Goal: Task Accomplishment & Management: Manage account settings

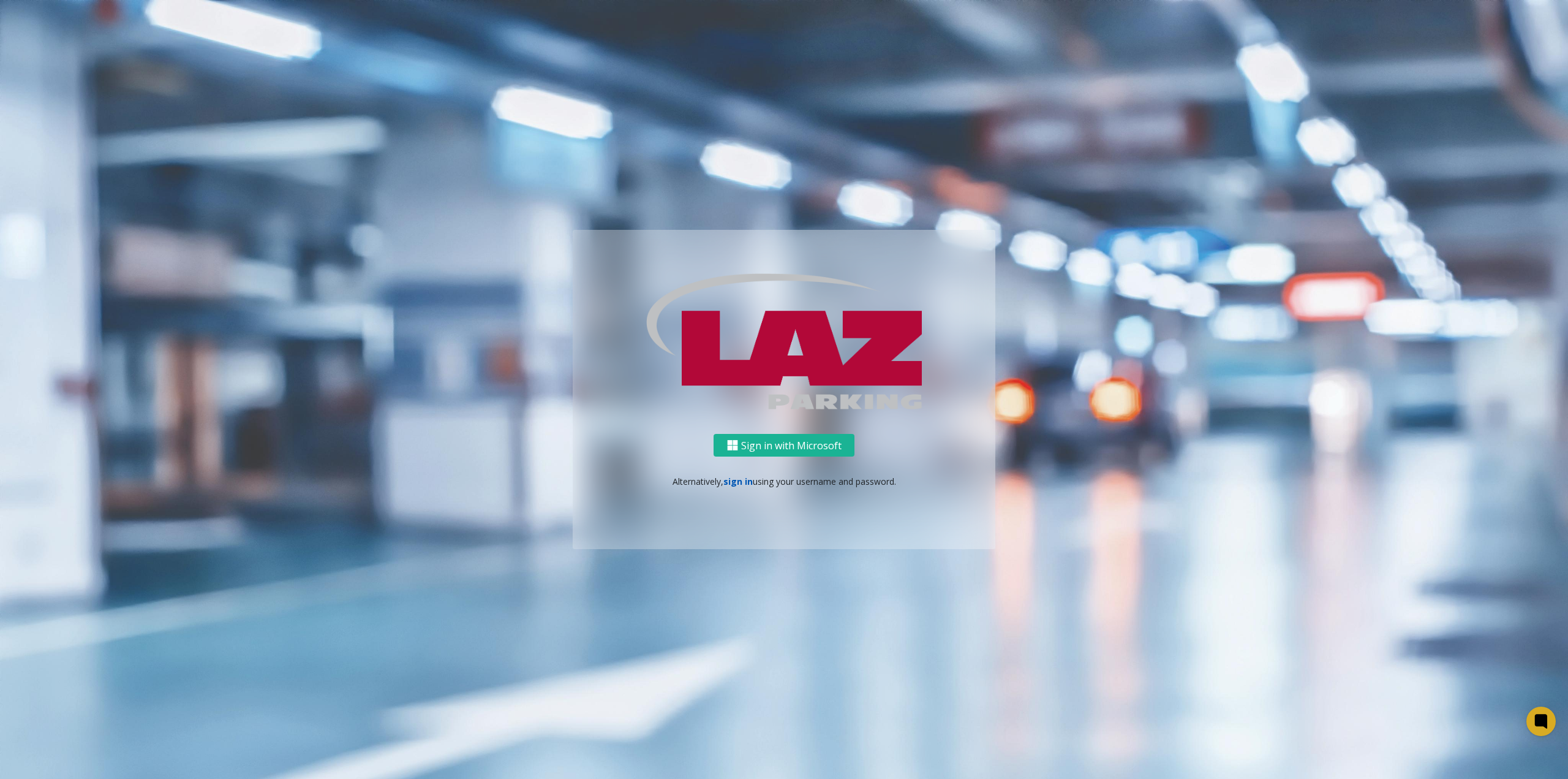
click at [734, 482] on link "sign in" at bounding box center [738, 481] width 30 height 12
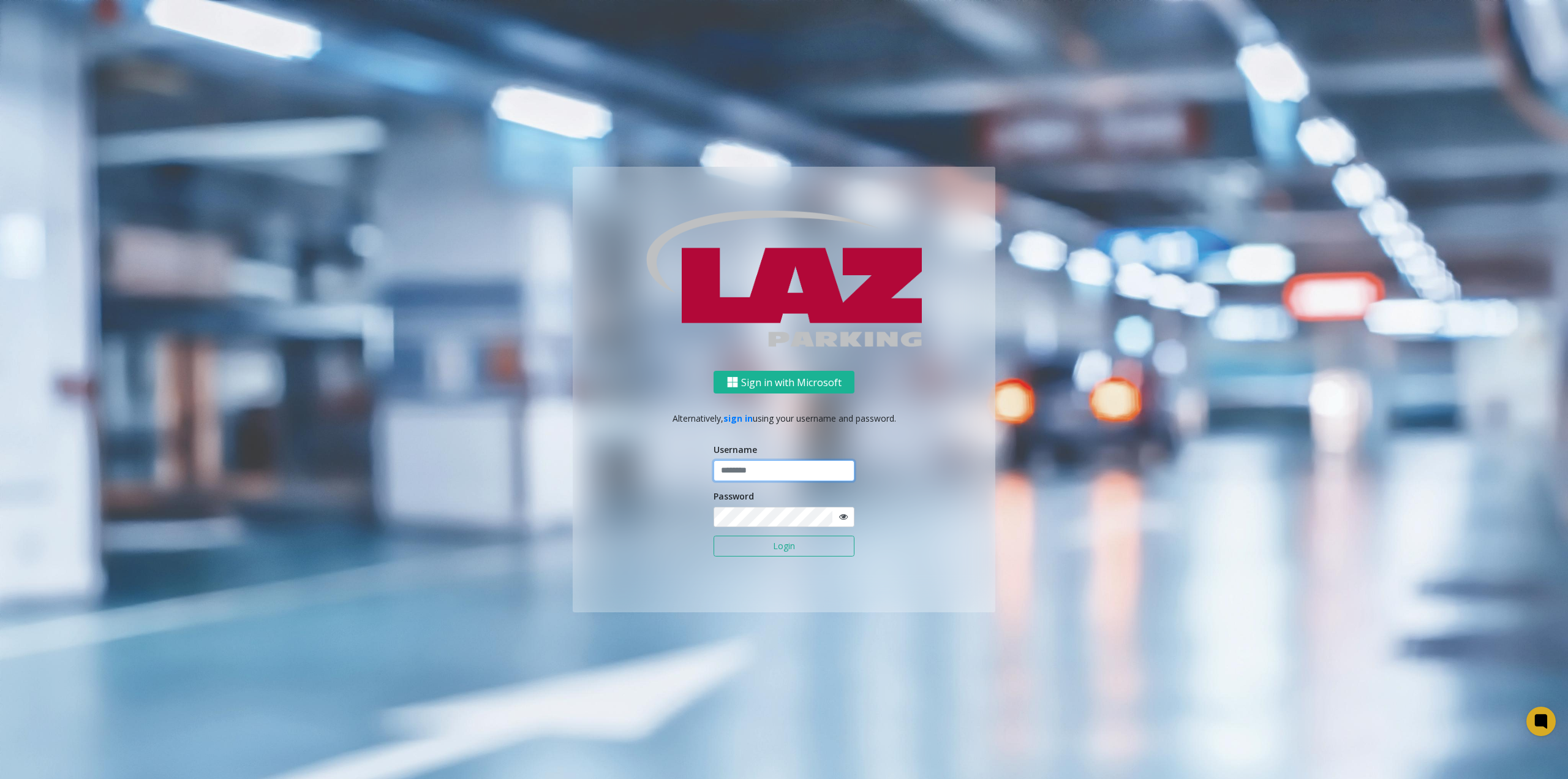
type input "**********"
click at [783, 544] on button "Login" at bounding box center [783, 546] width 141 height 21
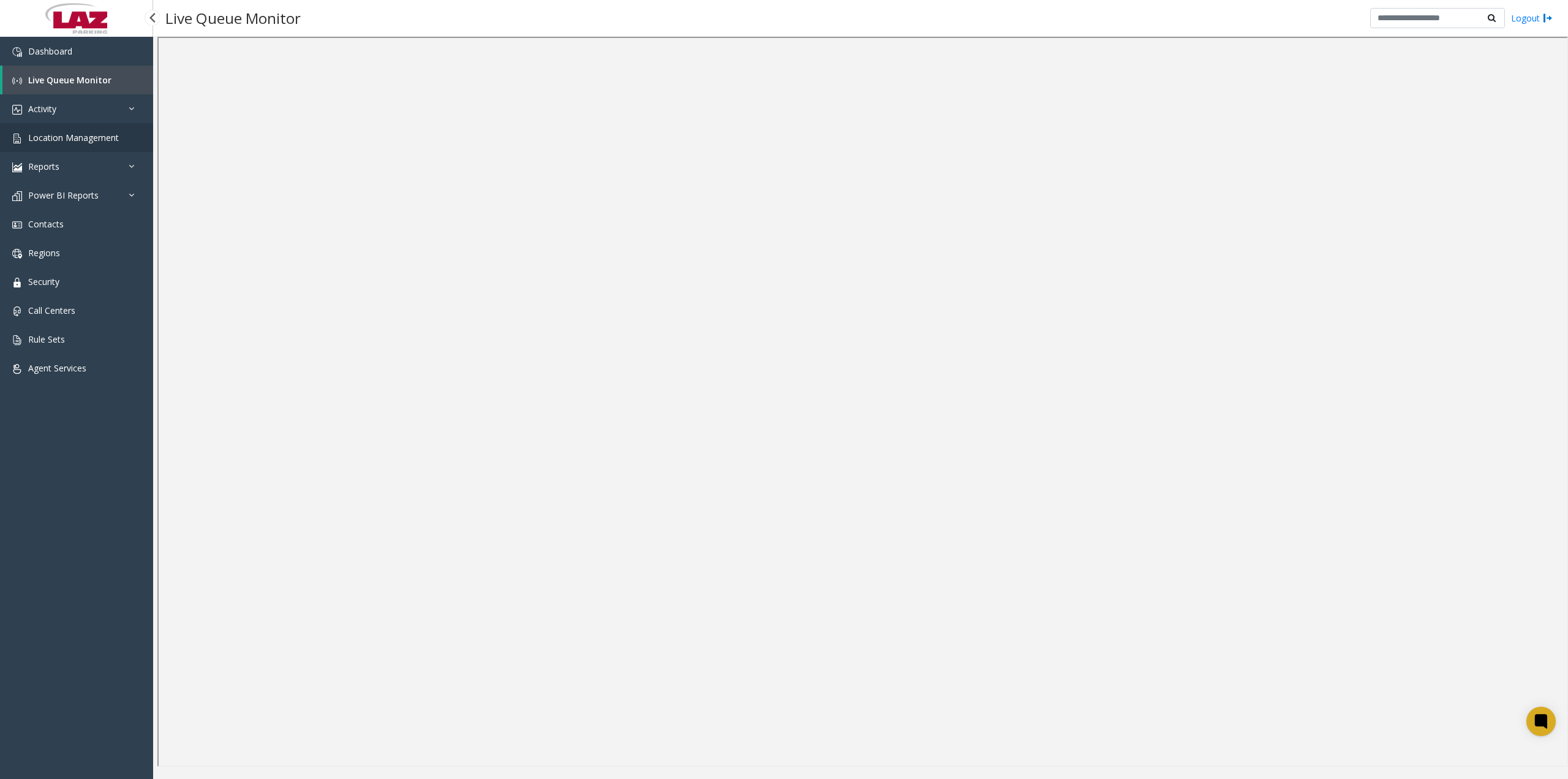
click at [79, 149] on link "Location Management" at bounding box center [76, 137] width 153 height 29
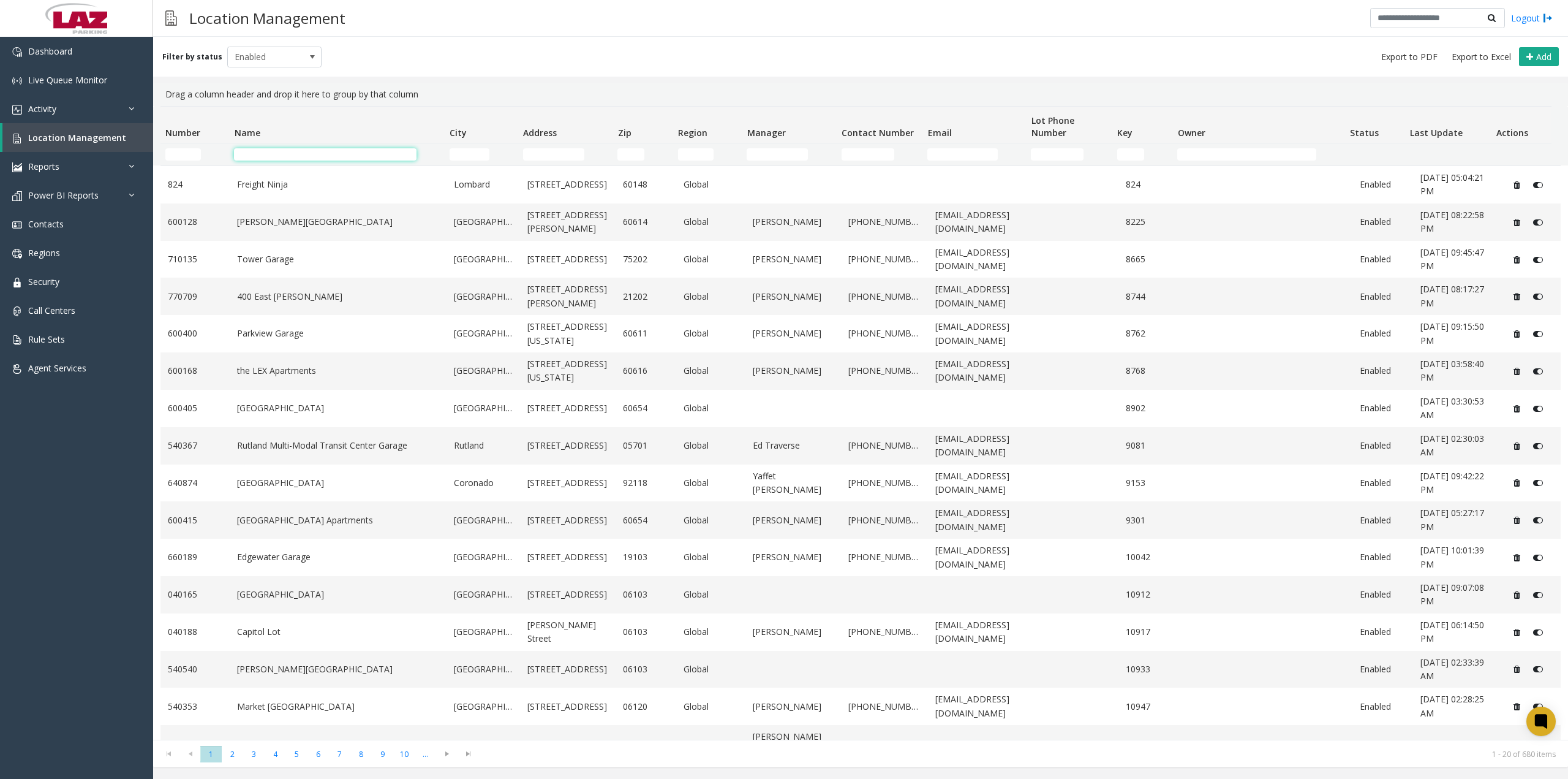
click at [287, 156] on input "Name Filter" at bounding box center [325, 155] width 182 height 12
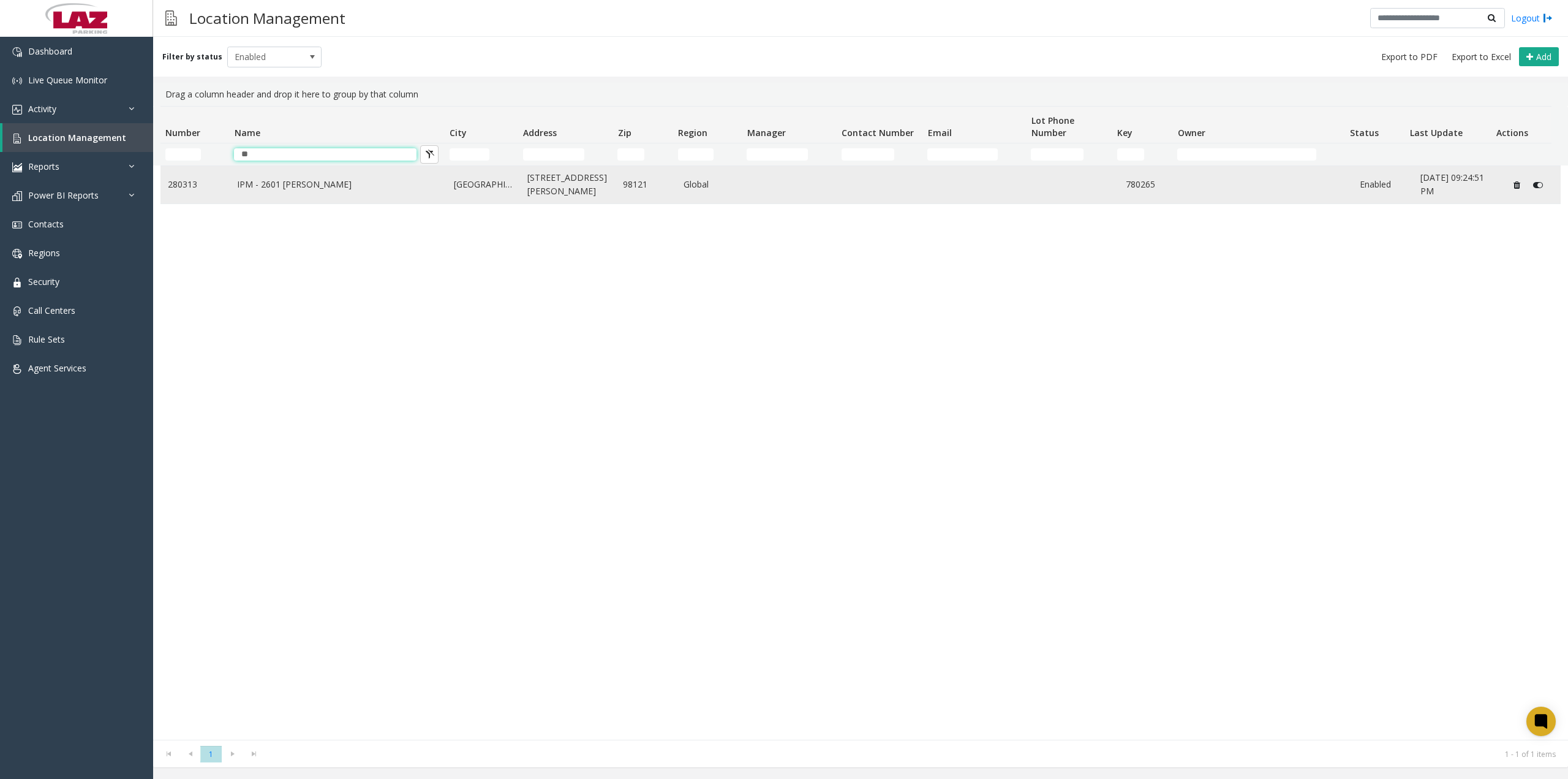
type input "**"
click at [324, 181] on link "IPM - 2601 [PERSON_NAME]" at bounding box center [338, 184] width 202 height 13
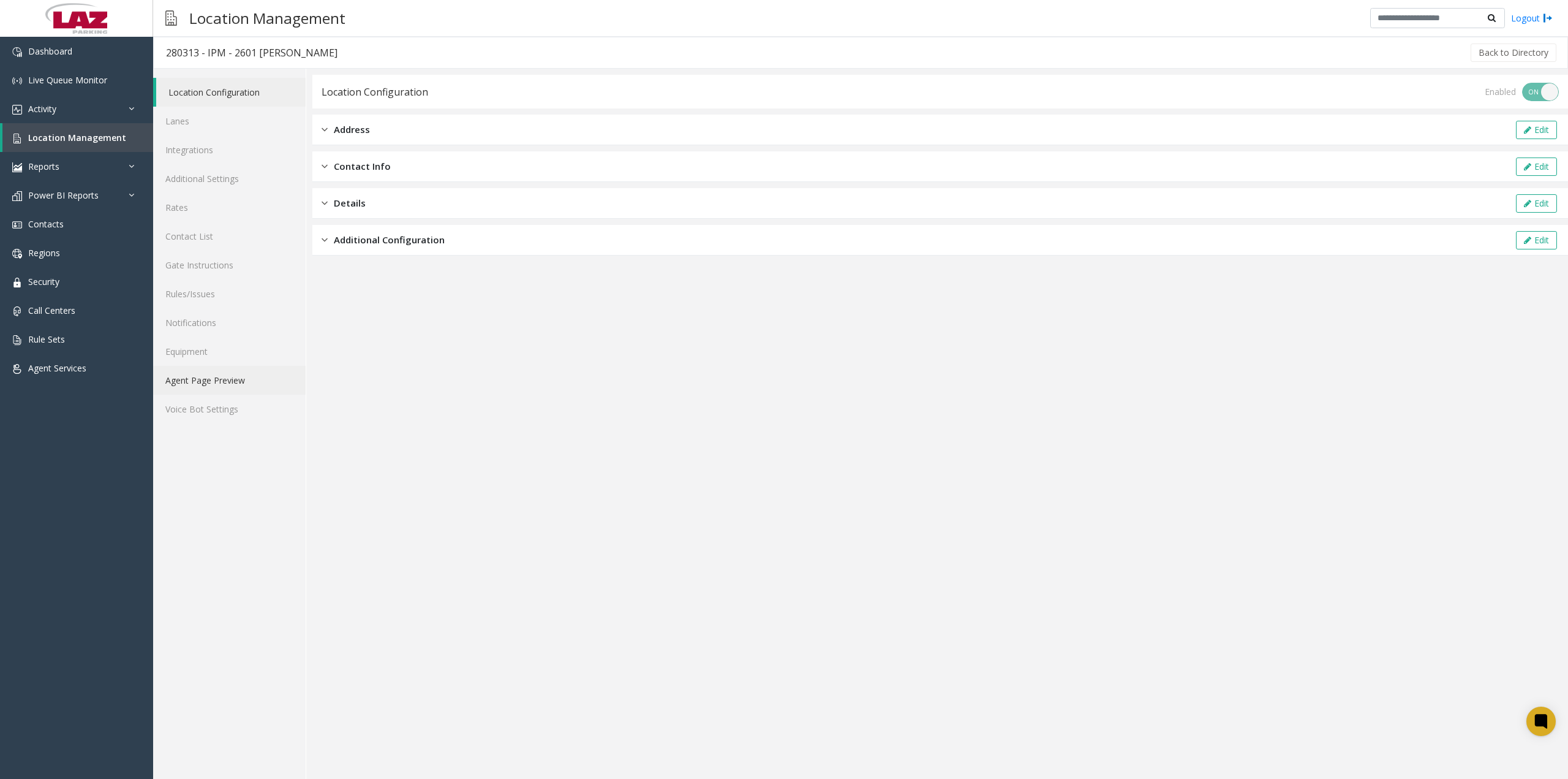
click at [205, 386] on link "Agent Page Preview" at bounding box center [229, 380] width 152 height 29
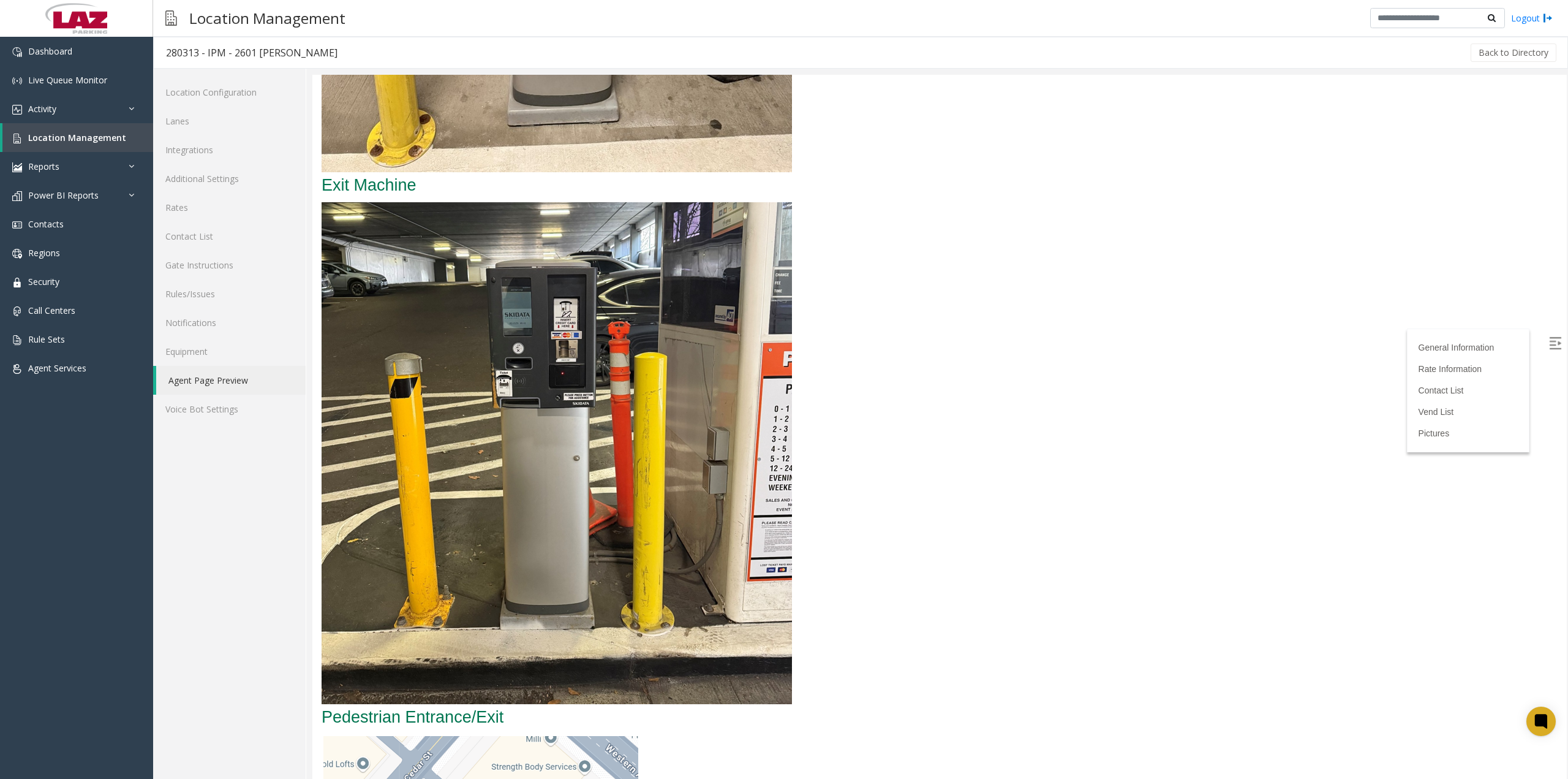
scroll to position [2819, 0]
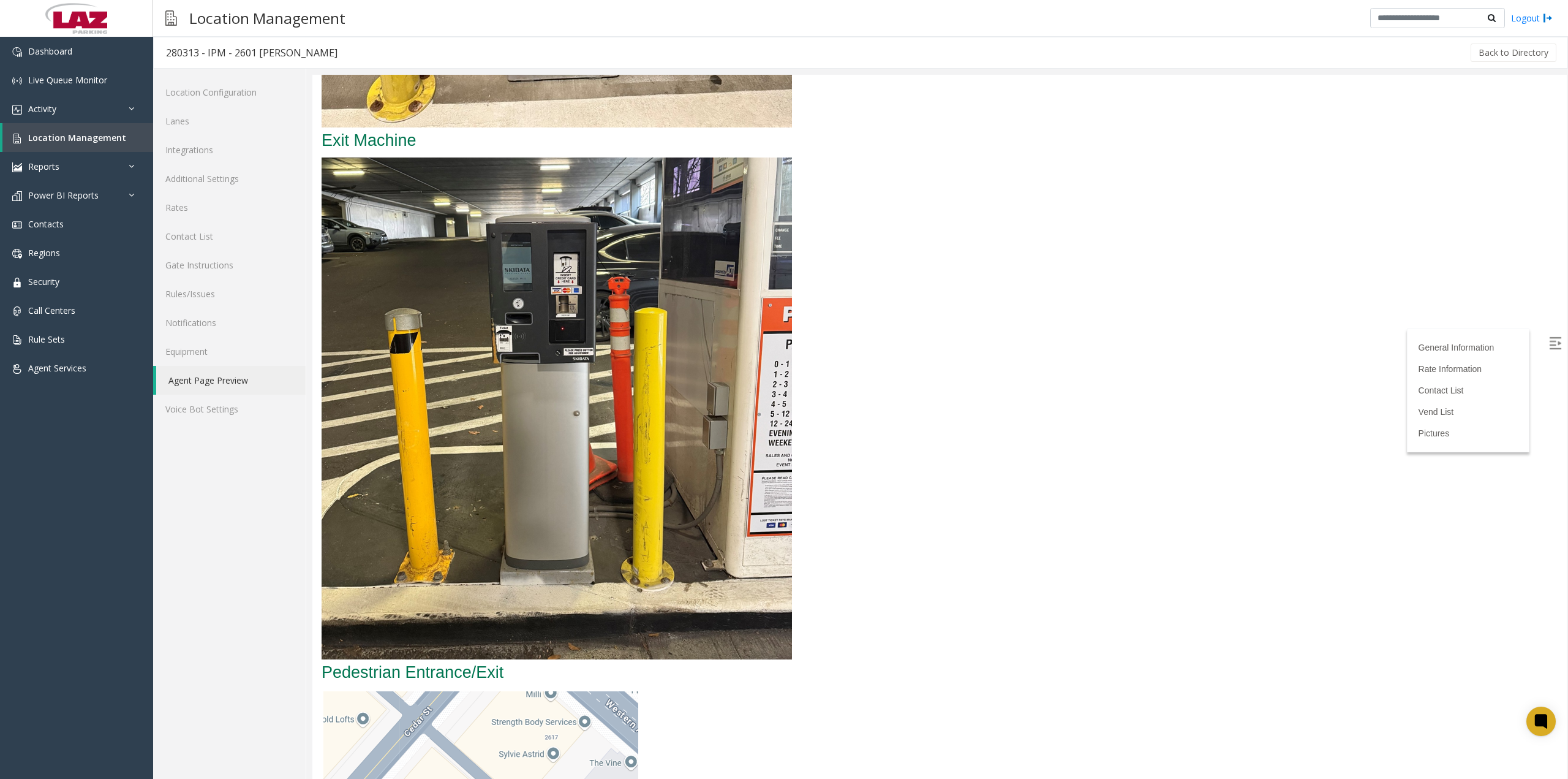
click at [566, 316] on img at bounding box center [556, 408] width 471 height 502
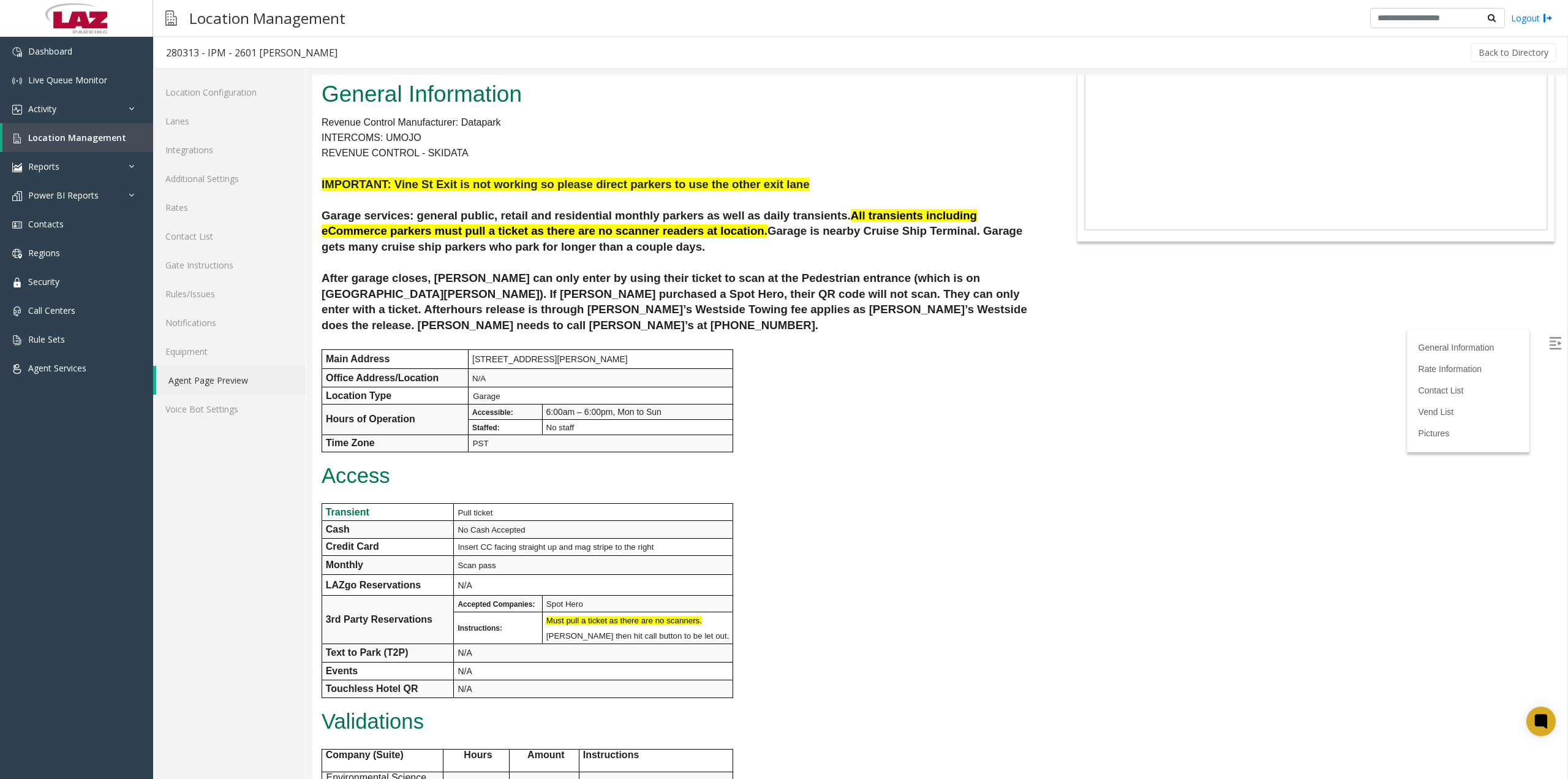
scroll to position [0, 0]
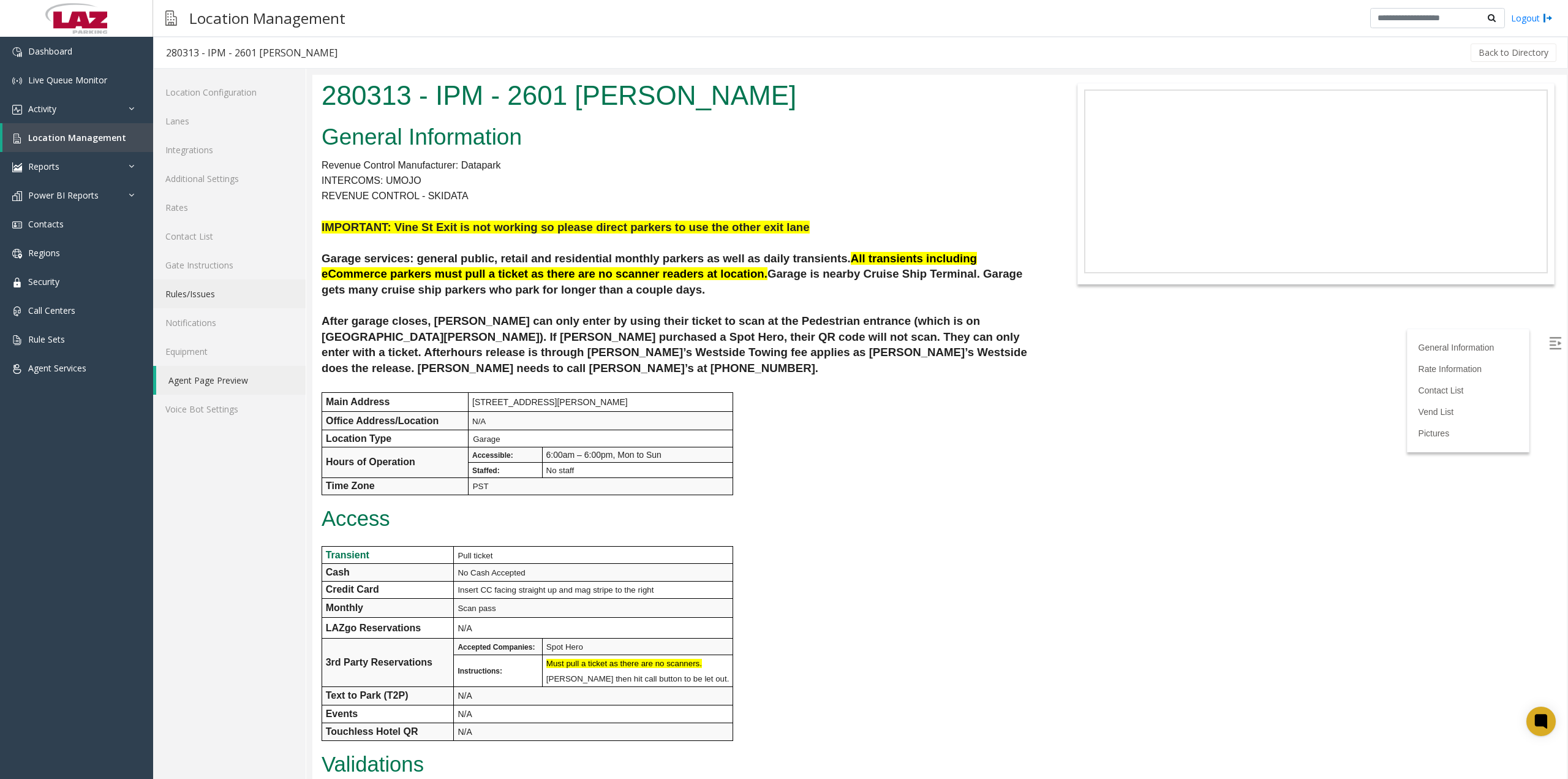
click at [180, 293] on link "Rules/Issues" at bounding box center [229, 293] width 152 height 29
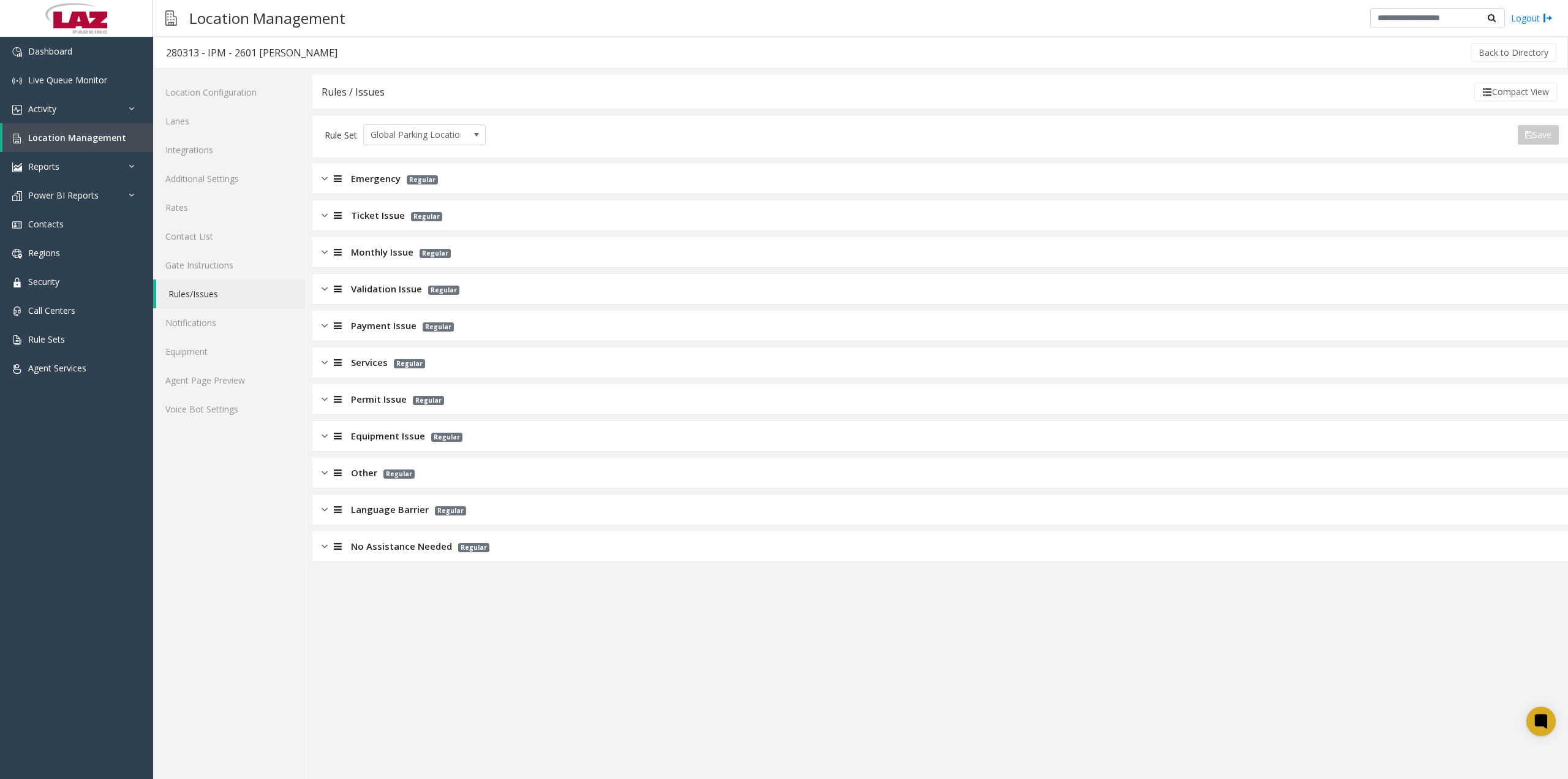
click at [324, 363] on img at bounding box center [324, 363] width 6 height 14
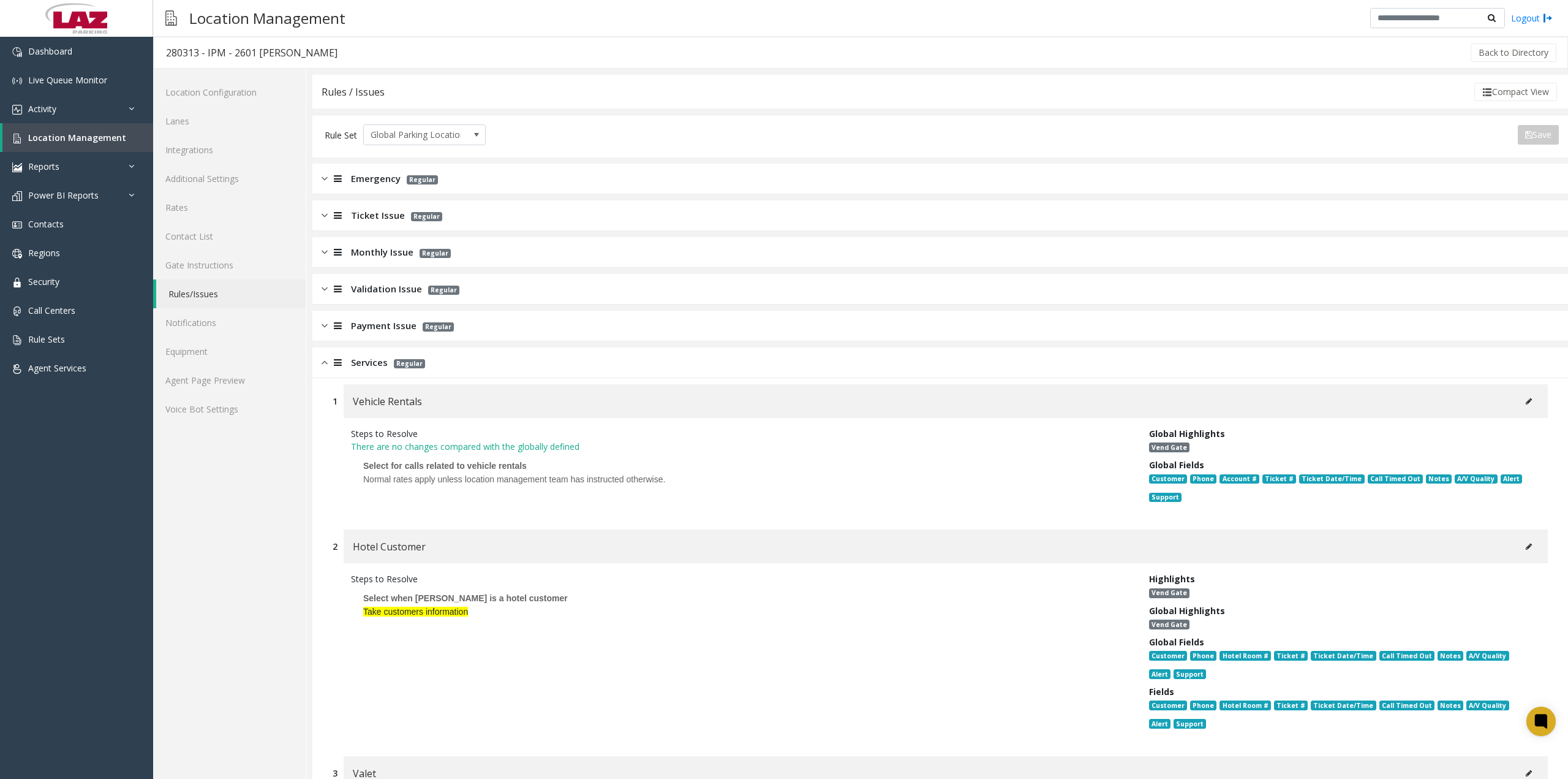
click at [324, 363] on img at bounding box center [324, 363] width 6 height 14
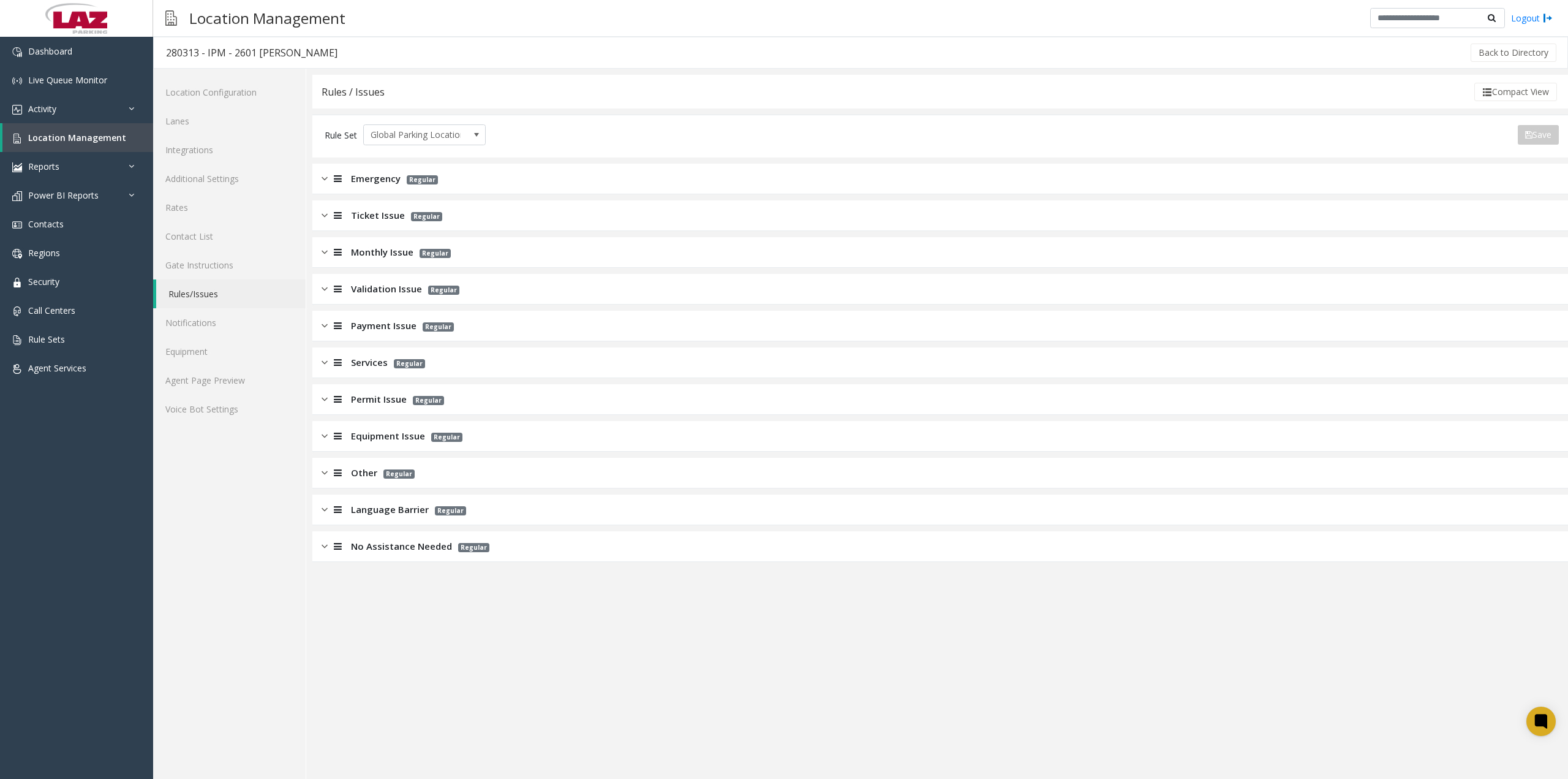
click at [330, 321] on div at bounding box center [336, 325] width 17 height 14
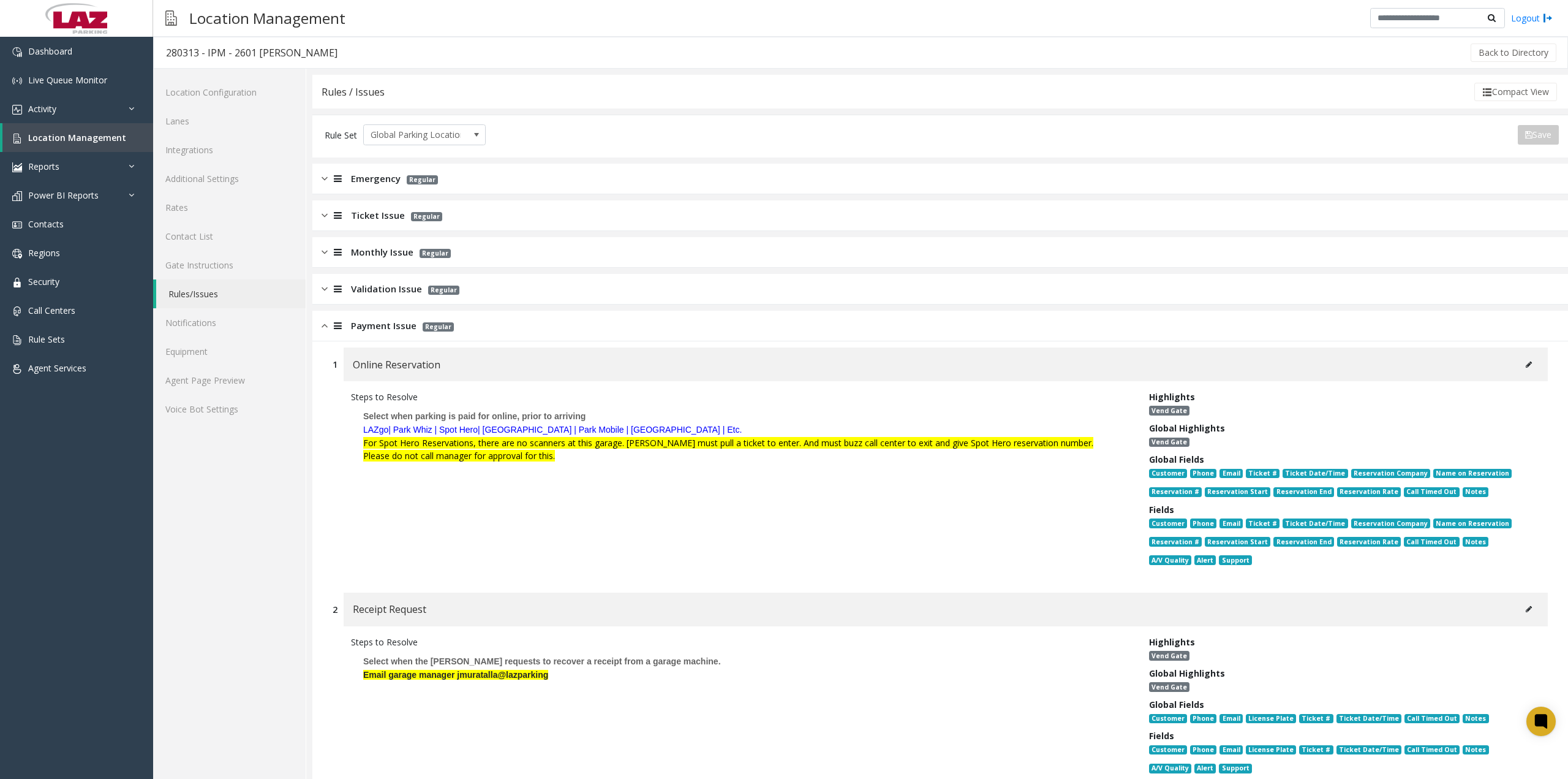
click at [326, 329] on img at bounding box center [324, 325] width 6 height 14
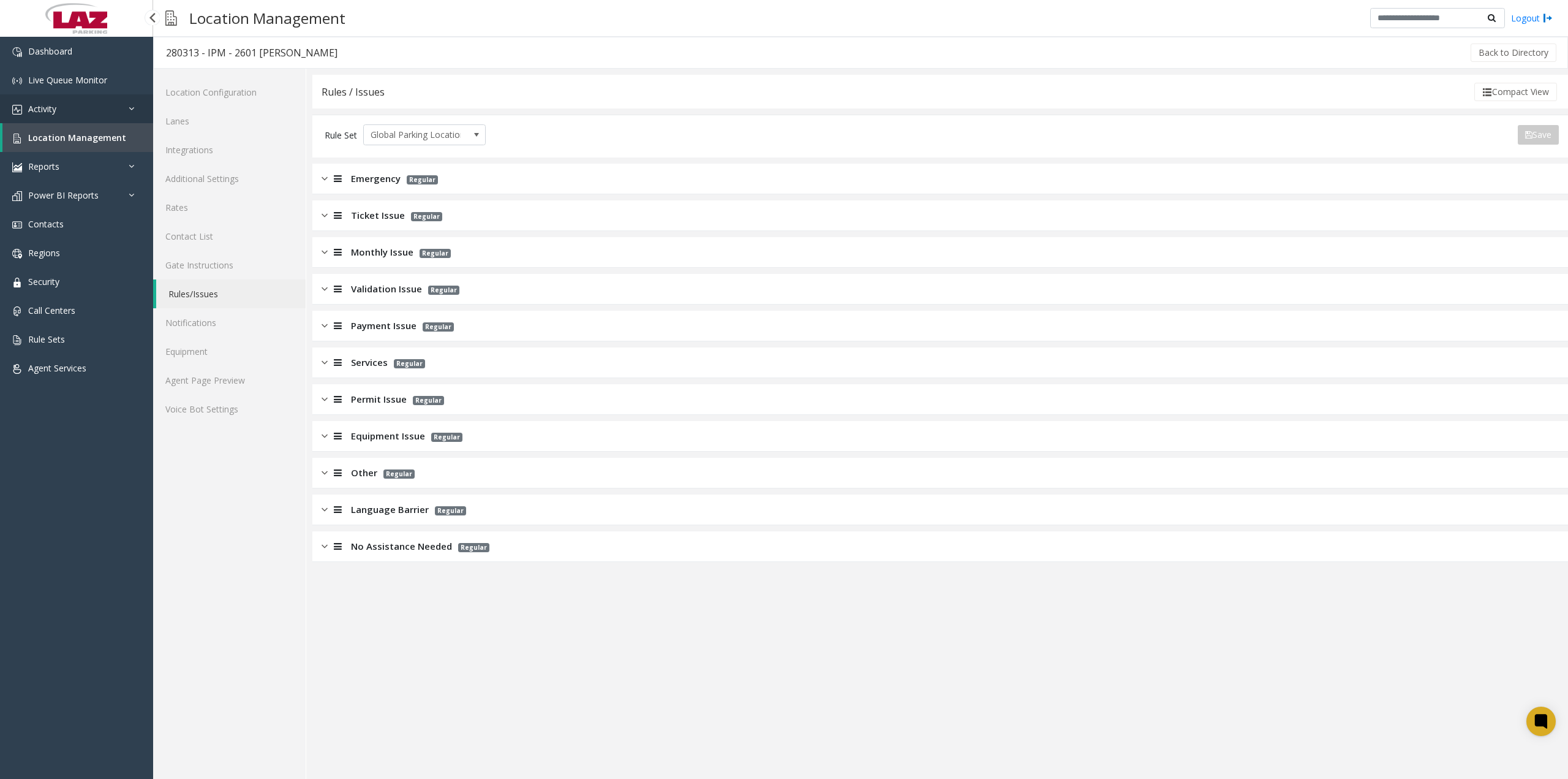
click at [76, 108] on link "Activity" at bounding box center [76, 108] width 153 height 29
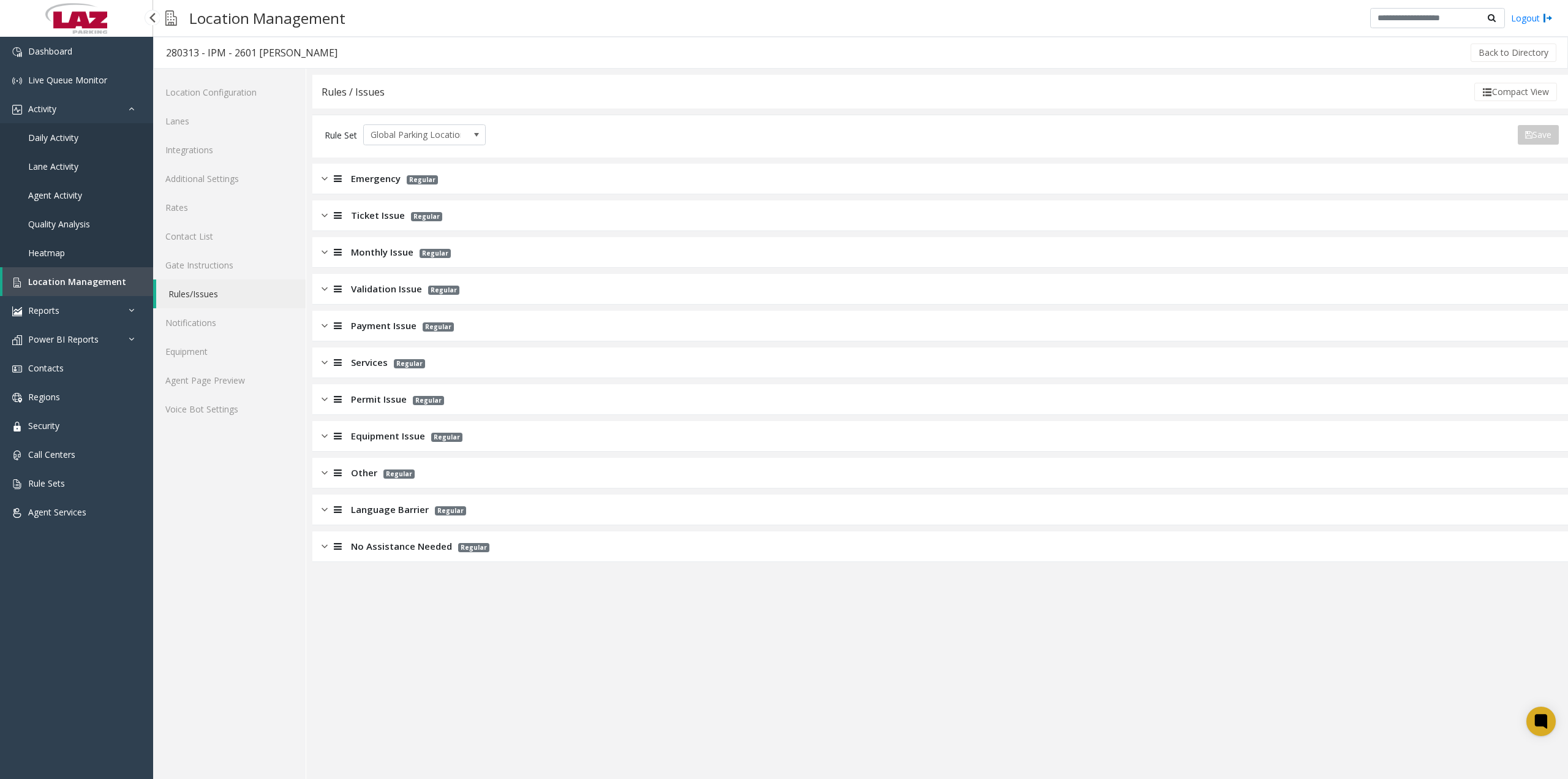
click at [71, 135] on span "Daily Activity" at bounding box center [53, 137] width 51 height 12
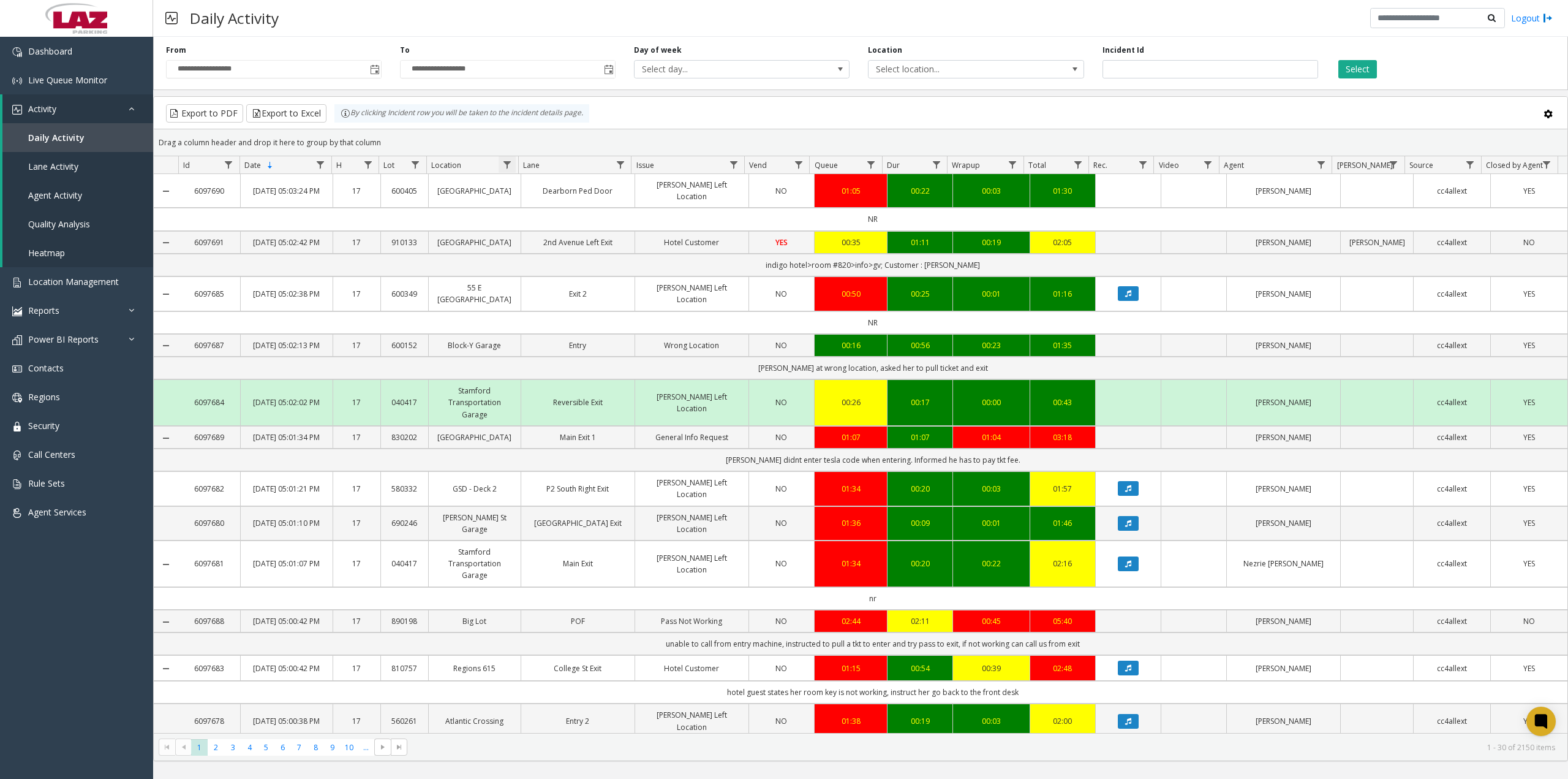
click at [506, 162] on span "Data table" at bounding box center [507, 165] width 10 height 10
click at [540, 209] on input "Location Filter" at bounding box center [560, 217] width 104 height 21
type input "****"
click at [593, 330] on button "Filter" at bounding box center [586, 332] width 51 height 27
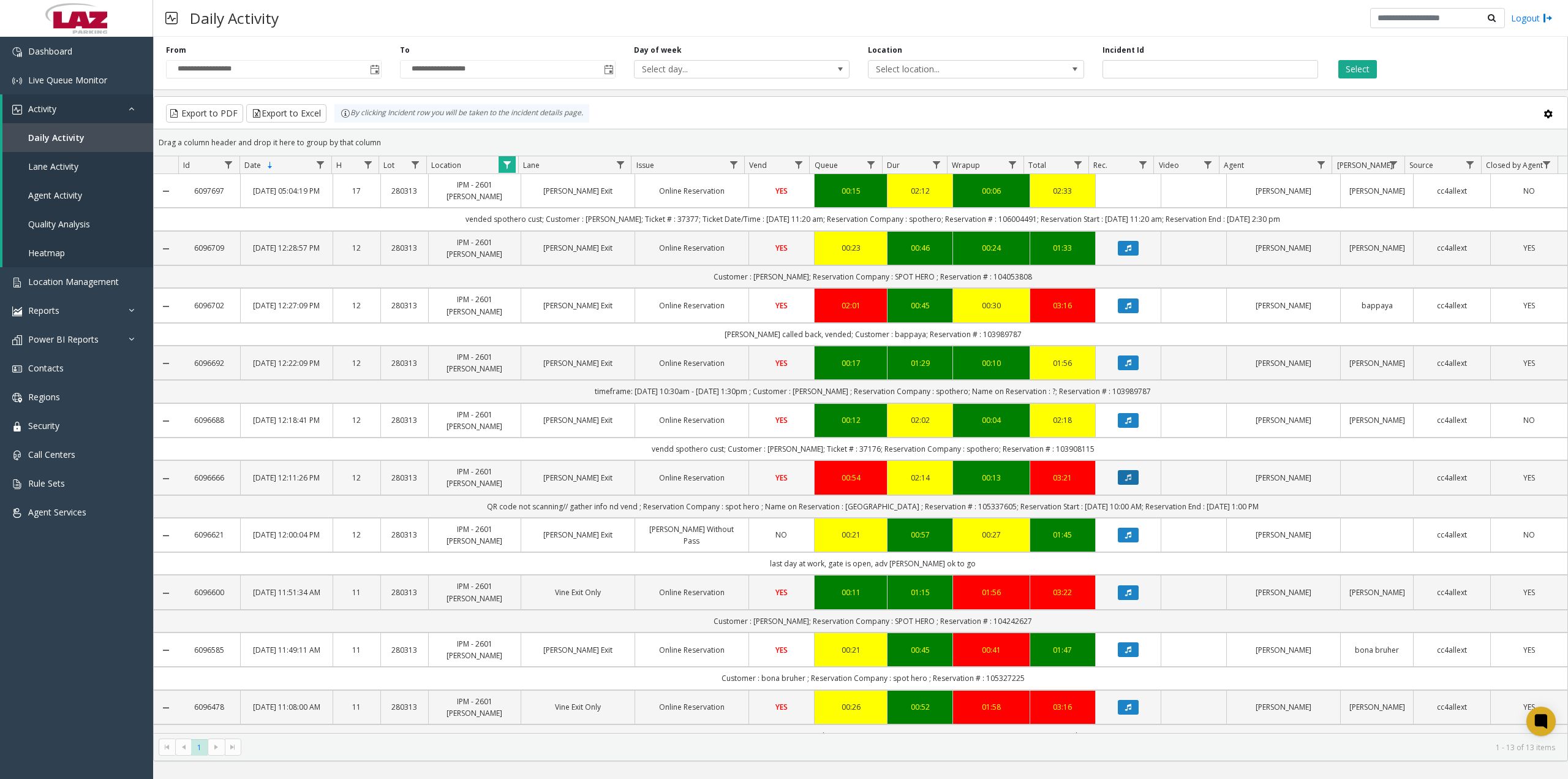
click at [1125, 479] on button "Data table" at bounding box center [1128, 477] width 21 height 15
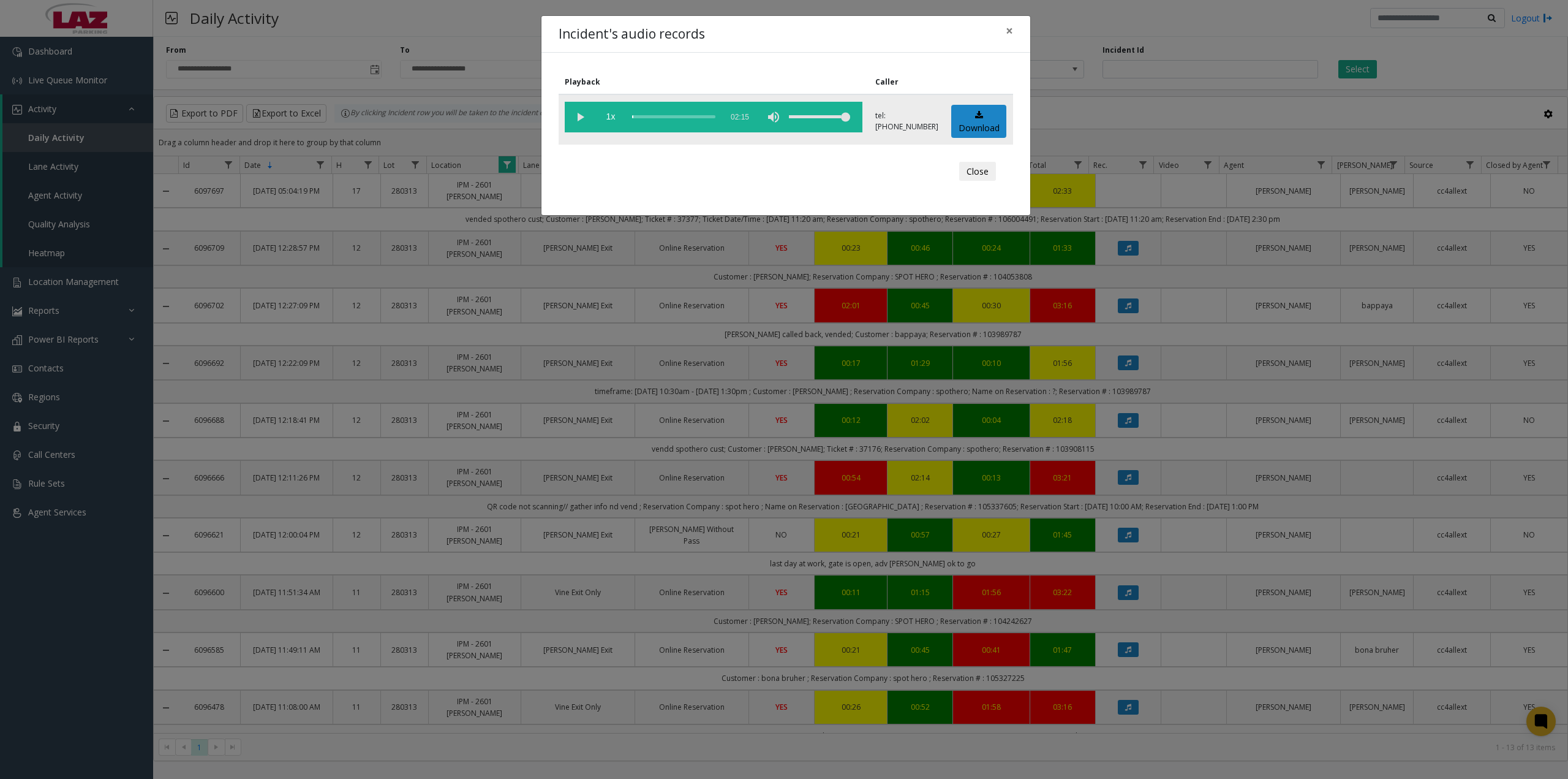
click at [580, 115] on vg-play-pause at bounding box center [579, 117] width 30 height 30
click at [637, 118] on div "scrub bar" at bounding box center [674, 117] width 83 height 30
click at [1008, 34] on span "×" at bounding box center [1009, 30] width 7 height 17
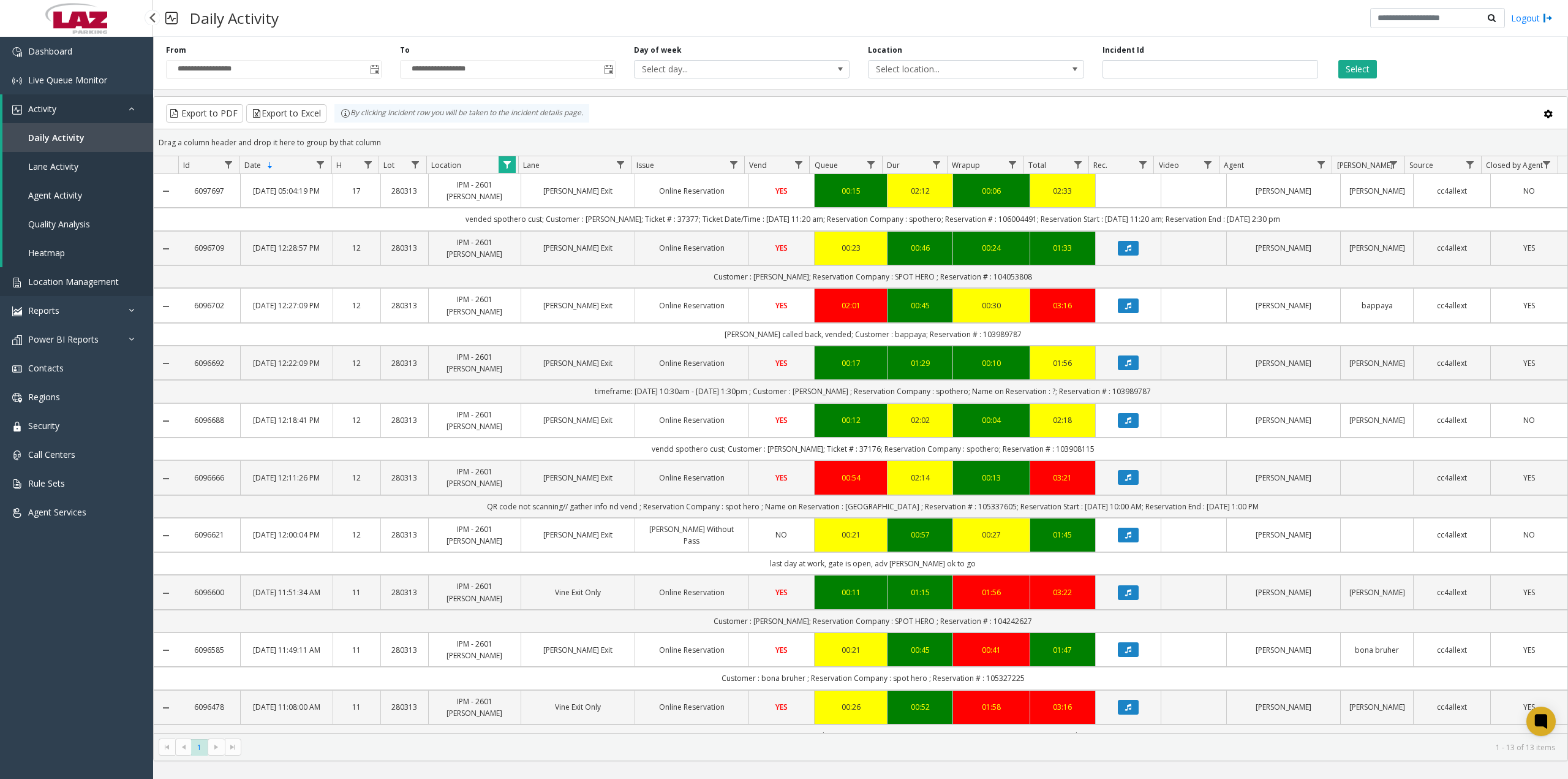
click at [122, 287] on link "Location Management" at bounding box center [76, 281] width 153 height 29
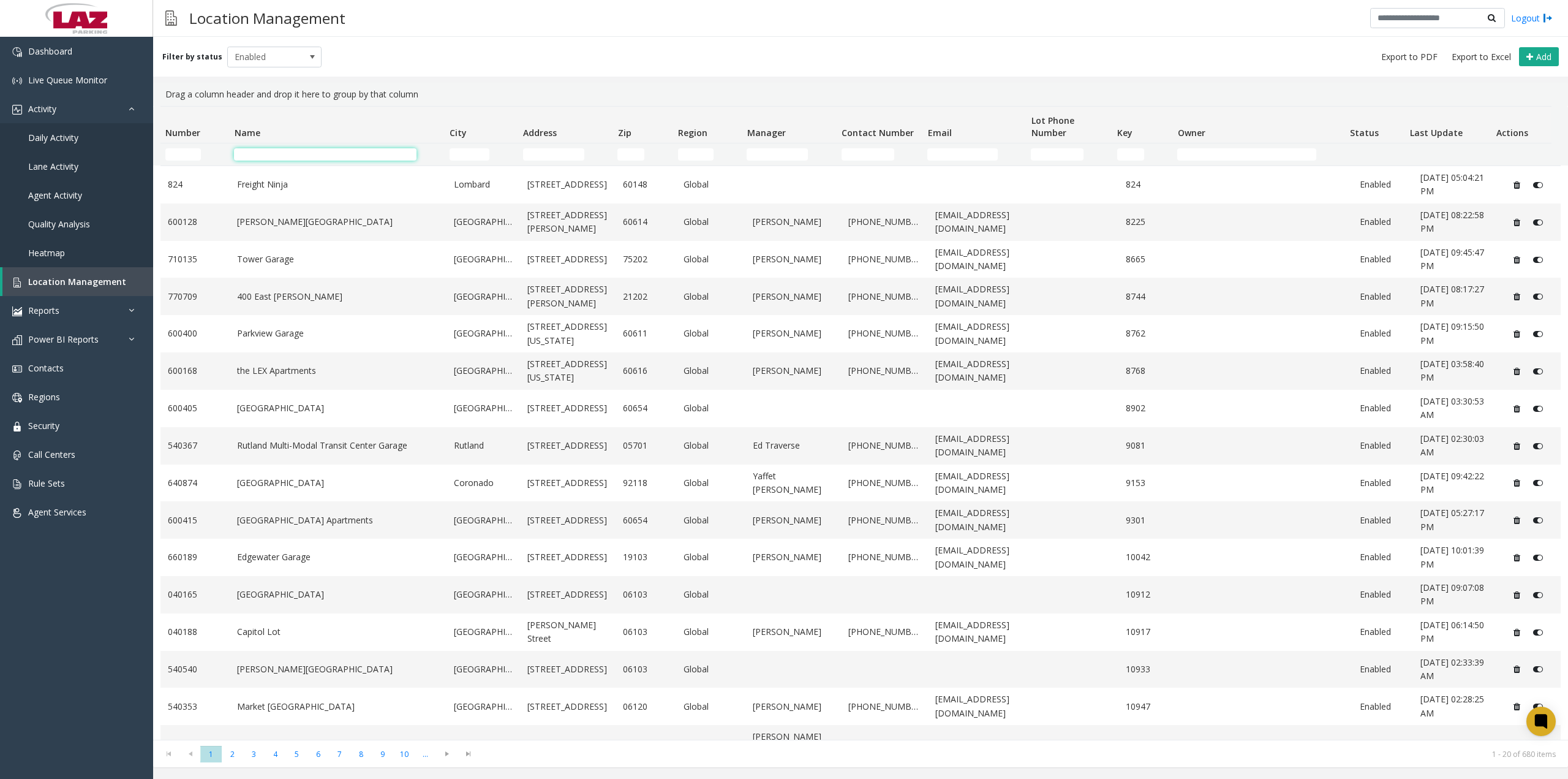
click at [298, 156] on input "Name Filter" at bounding box center [325, 155] width 182 height 12
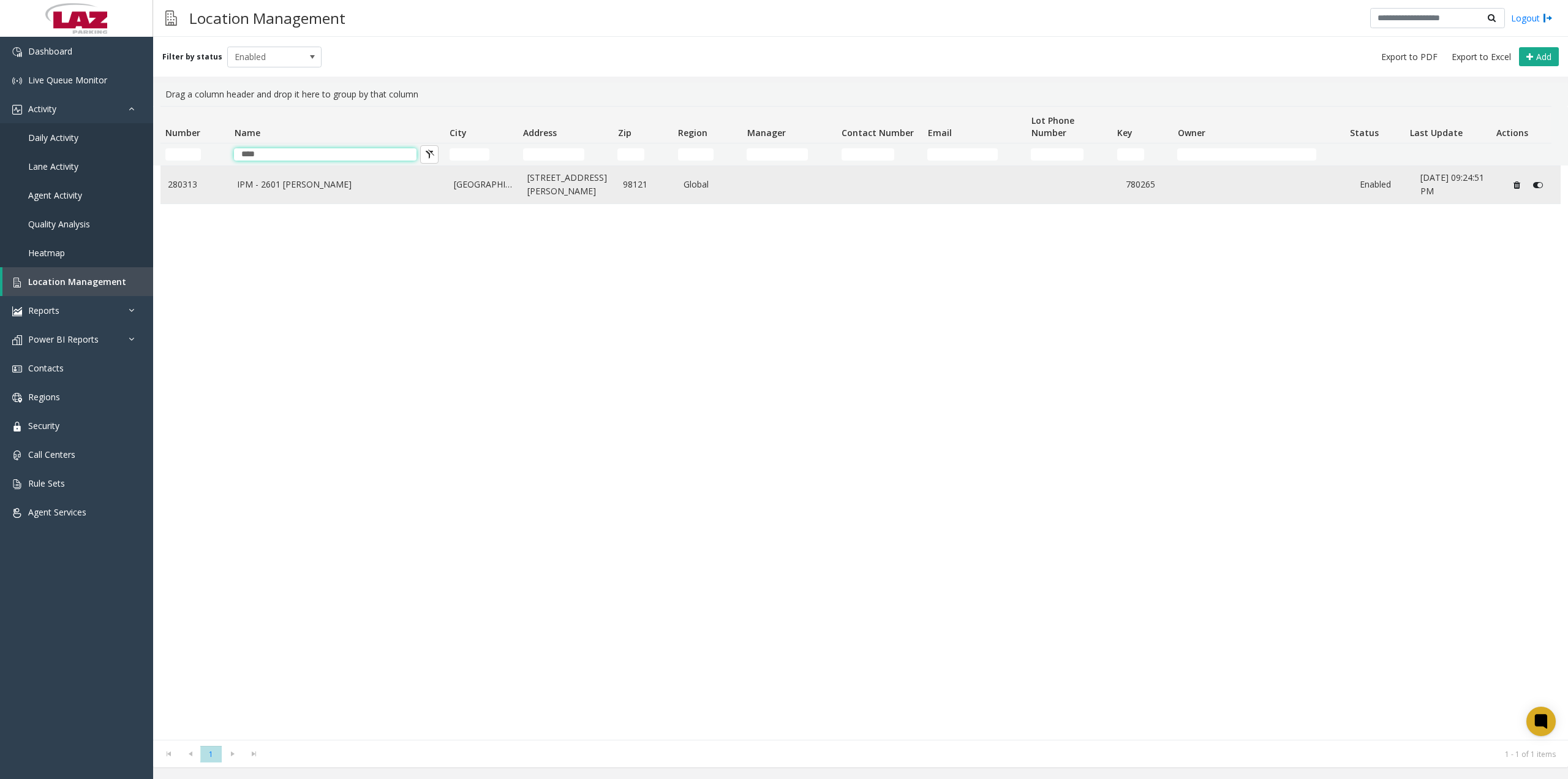
type input "****"
click at [294, 186] on link "IPM - 2601 [PERSON_NAME]" at bounding box center [338, 184] width 202 height 13
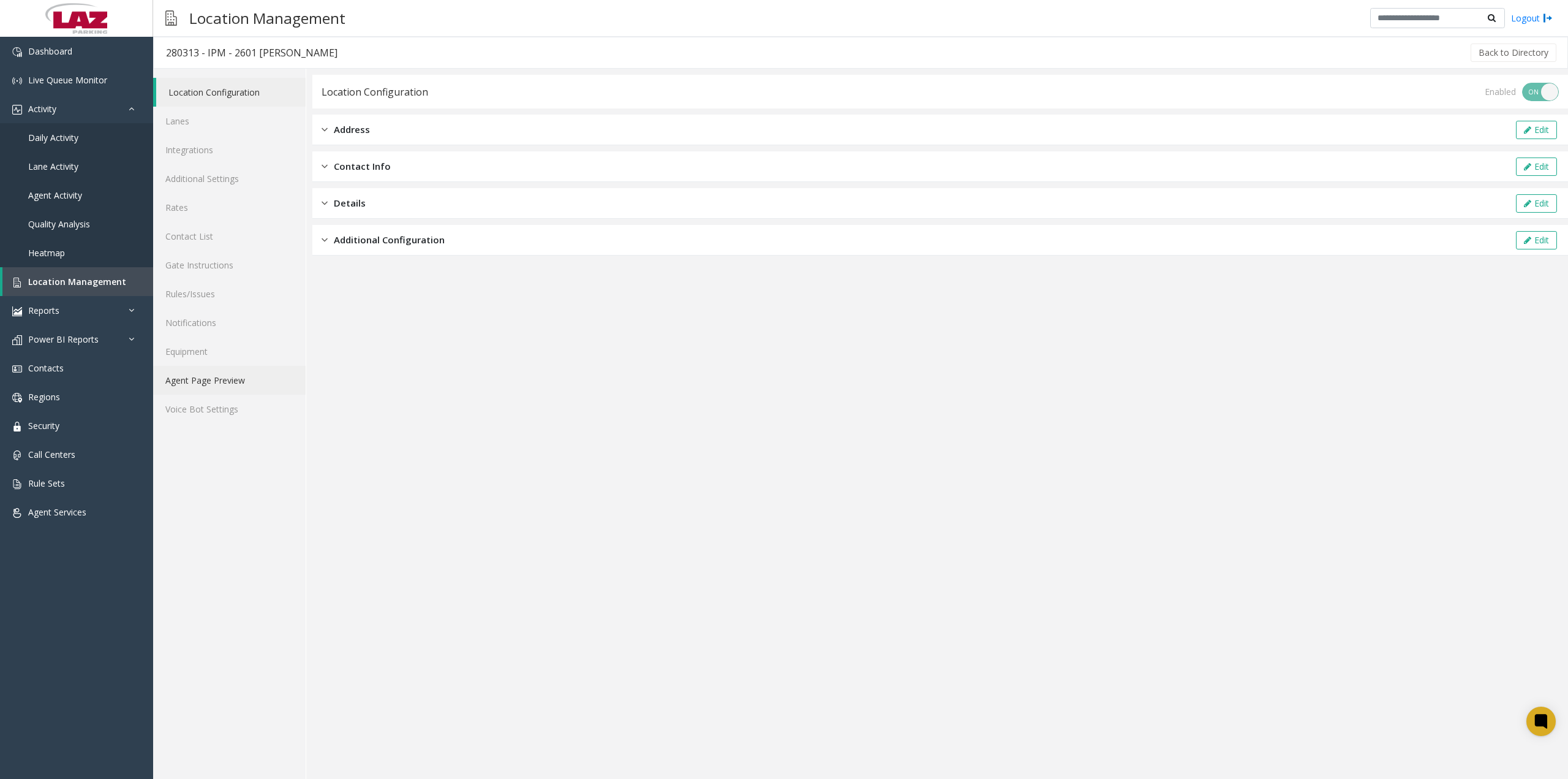
click at [229, 381] on link "Agent Page Preview" at bounding box center [229, 380] width 152 height 29
